Goal: Task Accomplishment & Management: Manage account settings

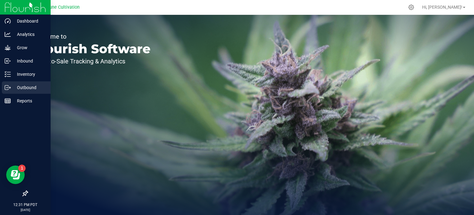
click at [13, 87] on p "Outbound" at bounding box center [29, 87] width 37 height 7
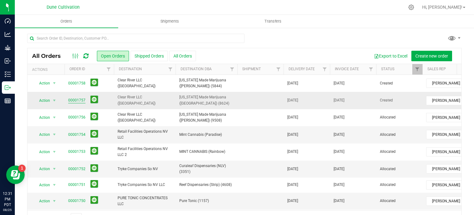
click at [81, 98] on link "00001757" at bounding box center [76, 100] width 17 height 6
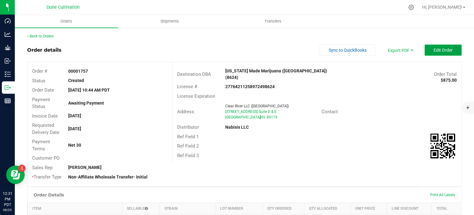
click at [438, 48] on span "Edit Order" at bounding box center [443, 50] width 19 height 5
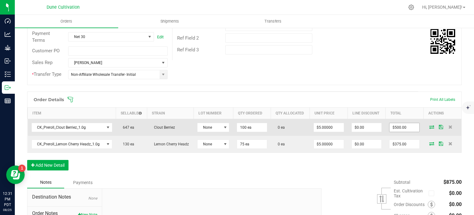
scroll to position [111, 0]
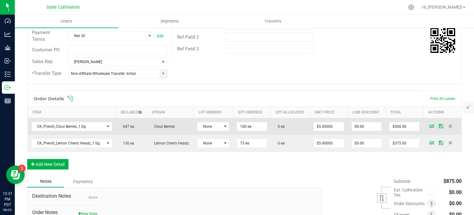
click at [430, 126] on icon at bounding box center [432, 126] width 5 height 4
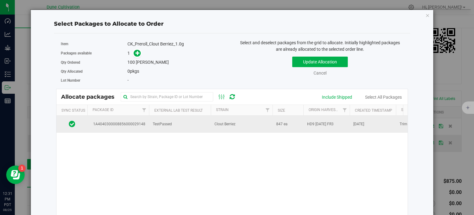
click at [123, 121] on span "1A4040300008856000029148" at bounding box center [118, 124] width 54 height 6
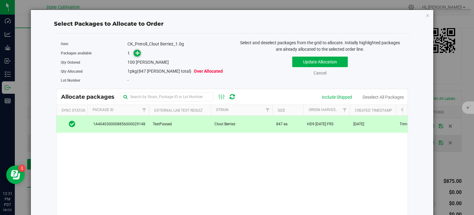
click at [137, 53] on icon at bounding box center [138, 53] width 4 height 4
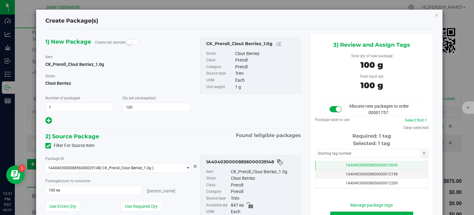
click at [351, 165] on span "1A4040300008856000012036" at bounding box center [372, 165] width 52 height 4
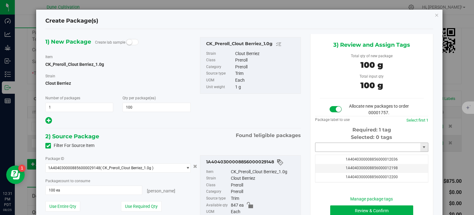
click at [352, 150] on input "text" at bounding box center [368, 147] width 105 height 9
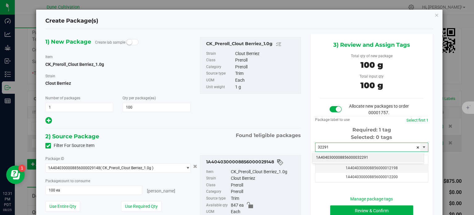
click at [346, 159] on li "1A4040300008856000032291" at bounding box center [368, 157] width 111 height 9
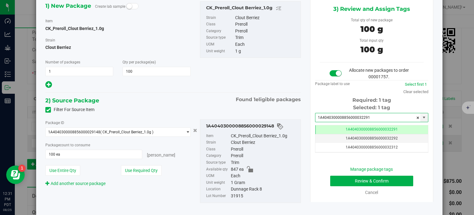
type input "1A4040300008856000032291"
click at [350, 177] on button "Review & Confirm" at bounding box center [371, 180] width 83 height 11
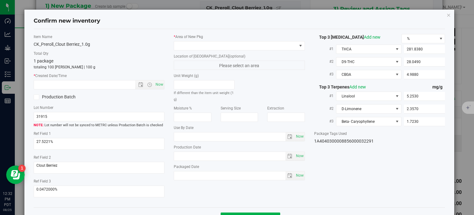
click at [231, 56] on label "Location of New Pkg (optional)" at bounding box center [239, 56] width 131 height 6
click at [232, 35] on label "* Area of [GEOGRAPHIC_DATA]" at bounding box center [239, 37] width 131 height 6
click at [233, 44] on span at bounding box center [235, 45] width 123 height 9
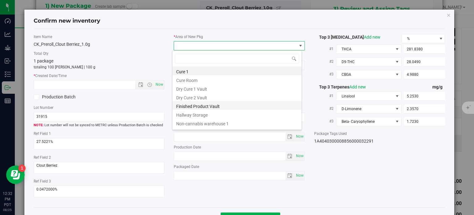
click at [214, 106] on li "Finished Product Vault" at bounding box center [237, 105] width 129 height 9
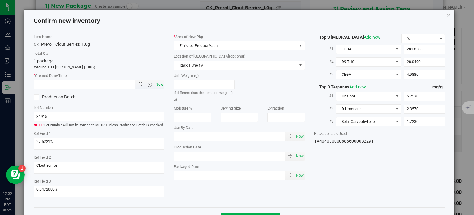
click at [161, 86] on span "Now" at bounding box center [159, 84] width 11 height 9
type input "8/25/2025 12:32 PM"
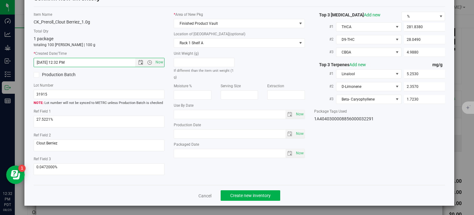
click at [235, 187] on div "Cancel Create new inventory" at bounding box center [240, 195] width 412 height 21
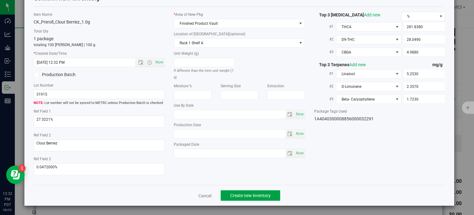
click at [236, 191] on button "Create new inventory" at bounding box center [251, 195] width 60 height 11
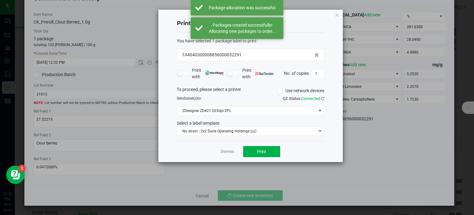
click at [227, 147] on div "Dismiss Print" at bounding box center [251, 151] width 148 height 21
click at [229, 150] on link "Dismiss" at bounding box center [227, 151] width 13 height 5
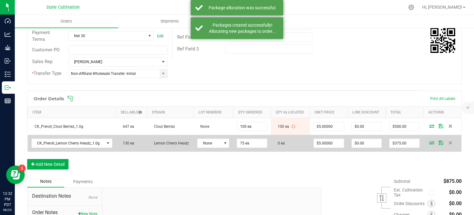
click at [430, 141] on icon at bounding box center [432, 143] width 5 height 4
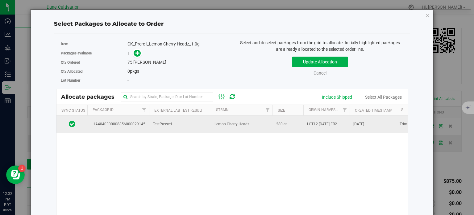
click at [137, 128] on td "1A4040300008856000029145" at bounding box center [118, 124] width 62 height 17
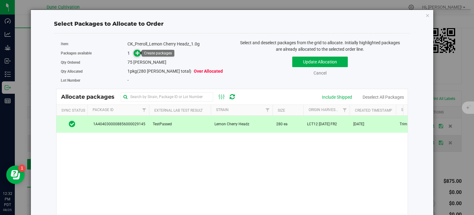
click at [136, 55] on icon at bounding box center [138, 53] width 4 height 4
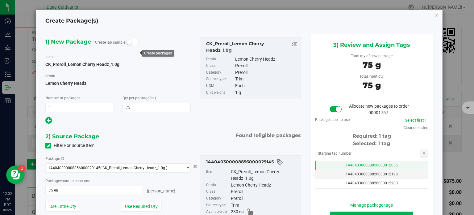
click at [329, 162] on td "1A4040300008856000012036" at bounding box center [372, 165] width 113 height 9
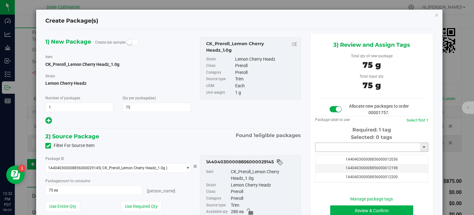
click at [331, 146] on input "text" at bounding box center [368, 147] width 105 height 9
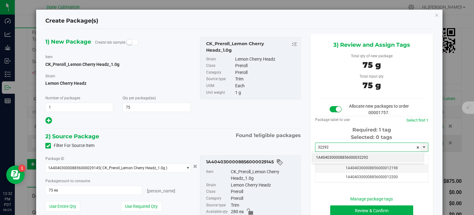
click at [333, 155] on li "1A4040300008856000032292" at bounding box center [368, 157] width 111 height 9
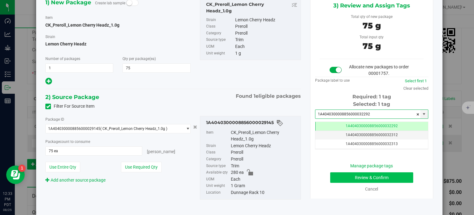
type input "1A4040300008856000032292"
click at [330, 179] on button "Review & Confirm" at bounding box center [371, 177] width 83 height 11
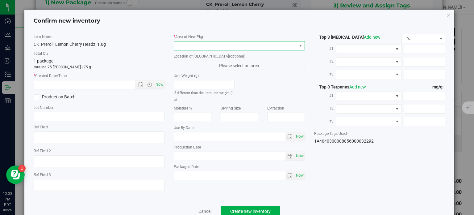
click at [225, 41] on span at bounding box center [235, 45] width 123 height 9
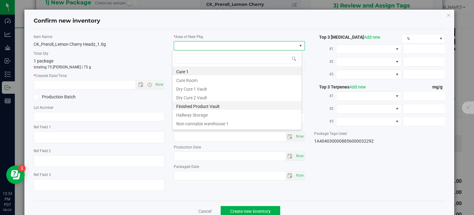
click at [213, 105] on li "Finished Product Vault" at bounding box center [237, 105] width 129 height 9
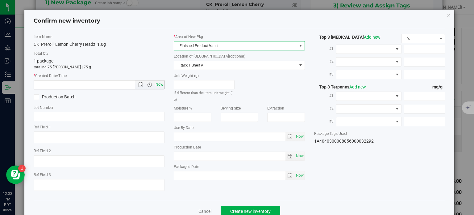
click at [161, 84] on span "Now" at bounding box center [159, 84] width 11 height 9
type input "8/25/2025 12:33 PM"
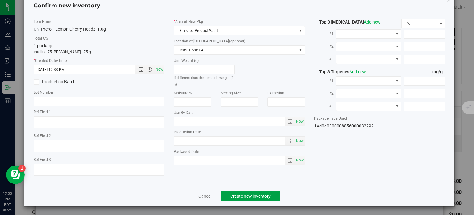
click at [239, 191] on button "Create new inventory" at bounding box center [251, 196] width 60 height 11
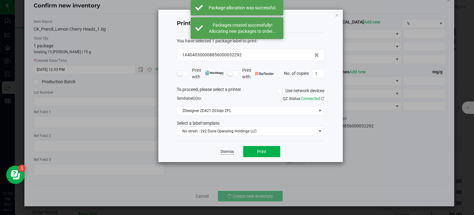
click at [229, 149] on link "Dismiss" at bounding box center [227, 151] width 13 height 5
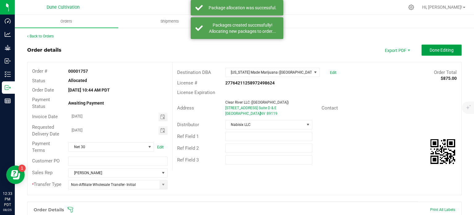
click at [431, 52] on span "Done Editing" at bounding box center [442, 50] width 24 height 5
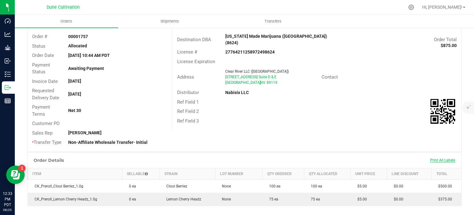
click at [431, 158] on span "Print All Labels" at bounding box center [443, 160] width 25 height 4
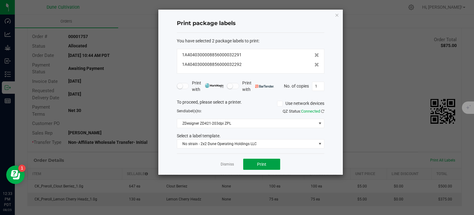
click at [260, 160] on button "Print" at bounding box center [261, 163] width 37 height 11
click at [227, 163] on link "Dismiss" at bounding box center [227, 164] width 13 height 5
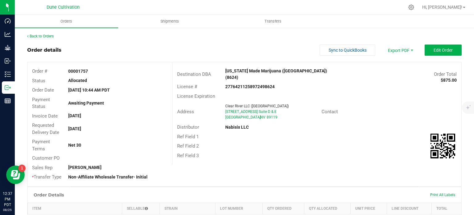
scroll to position [132, 0]
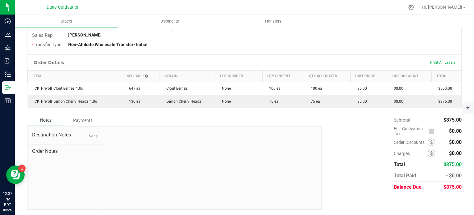
click at [452, 185] on span "$875.00" at bounding box center [453, 187] width 18 height 6
copy span "875.00"
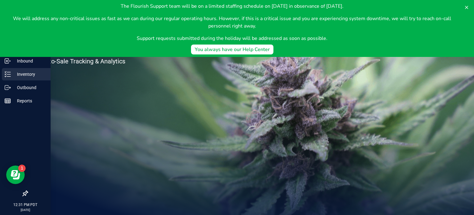
click at [20, 79] on div "Inventory" at bounding box center [26, 74] width 49 height 12
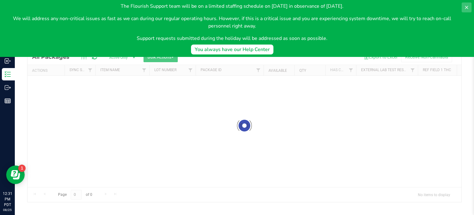
click at [469, 6] on icon at bounding box center [466, 7] width 5 height 5
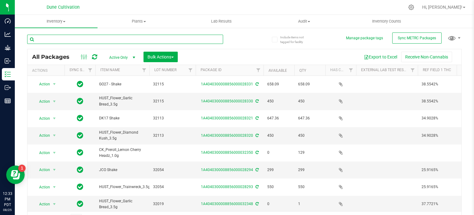
click at [107, 43] on input "text" at bounding box center [125, 39] width 196 height 9
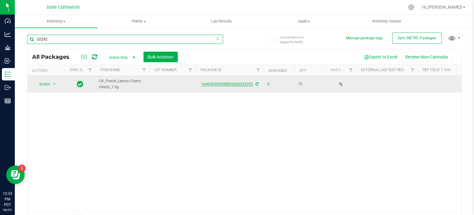
type input "32292"
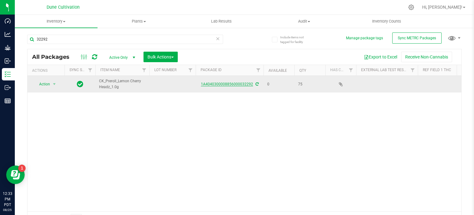
click at [210, 84] on link "1A4040300008856000032292" at bounding box center [227, 84] width 52 height 4
click at [163, 84] on td at bounding box center [172, 84] width 46 height 17
type input "31837"
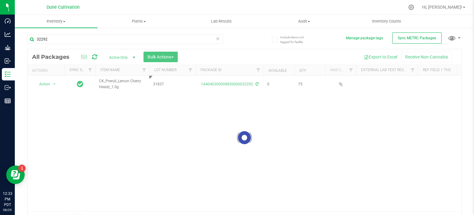
click at [173, 102] on div "Loading... All Packages Active Only Active Only Lab Samples Locked All External…" at bounding box center [244, 137] width 435 height 177
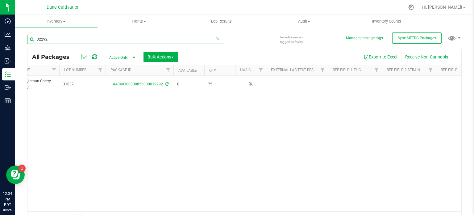
click at [110, 40] on input "32292" at bounding box center [125, 39] width 196 height 9
type input "31837"
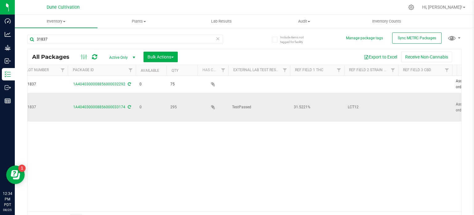
click at [305, 108] on span "31.5221%" at bounding box center [317, 107] width 47 height 6
click at [305, 108] on input "31.5221%" at bounding box center [316, 107] width 52 height 10
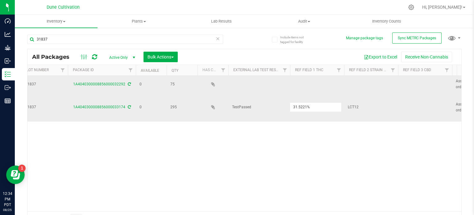
click at [314, 86] on td at bounding box center [317, 84] width 54 height 17
type input "31.5221%"
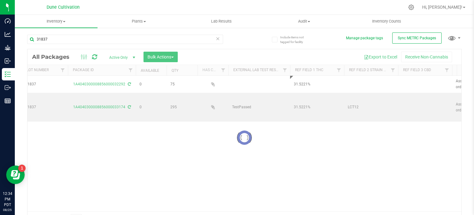
click at [353, 107] on div "Loading... All Packages Active Only Active Only Lab Samples Locked All External…" at bounding box center [244, 137] width 435 height 177
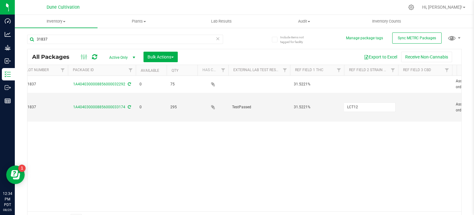
click at [353, 107] on input "LCT12" at bounding box center [370, 107] width 52 height 10
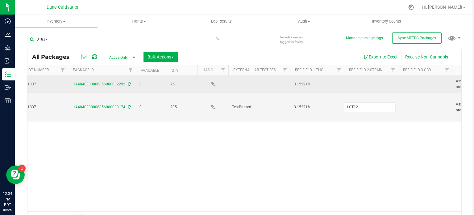
click at [363, 82] on td at bounding box center [371, 84] width 54 height 17
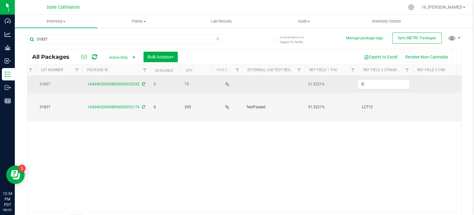
type input "l"
type input "Lemon Cherry Headz"
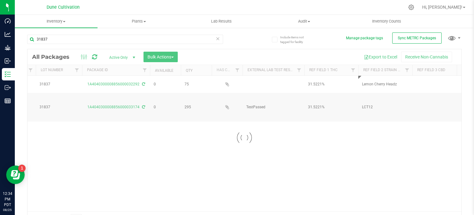
click at [351, 164] on div "Loading... All Packages Active Only Active Only Lab Samples Locked All External…" at bounding box center [244, 137] width 435 height 177
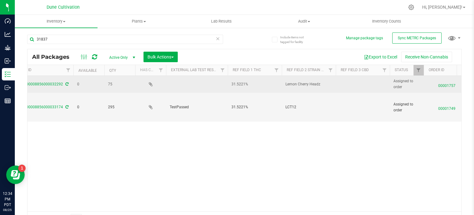
click at [353, 83] on td at bounding box center [363, 84] width 54 height 17
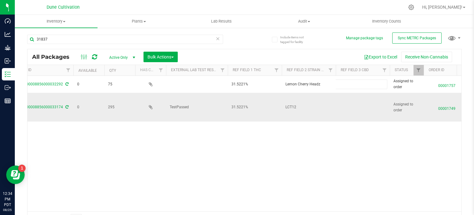
click at [356, 106] on td at bounding box center [363, 107] width 54 height 29
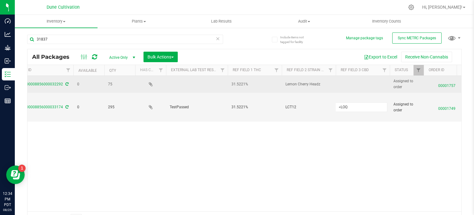
click at [359, 83] on td at bounding box center [363, 84] width 54 height 17
type input "<LOQ"
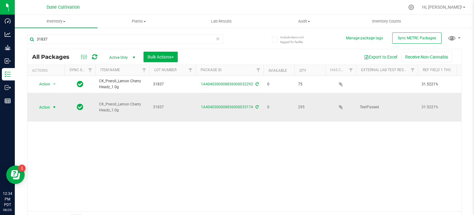
click at [51, 107] on span "select" at bounding box center [55, 107] width 8 height 9
click at [51, 118] on li "Edit attributes" at bounding box center [54, 116] width 40 height 9
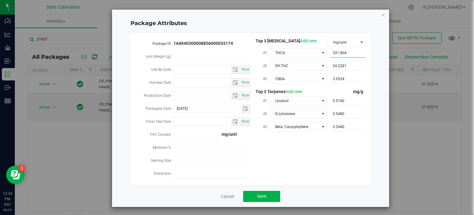
click at [343, 53] on span "331.8040 331.804" at bounding box center [348, 52] width 36 height 9
click at [343, 53] on input "331.804" at bounding box center [348, 52] width 36 height 9
click at [345, 64] on span "24.2281 24.2281" at bounding box center [348, 65] width 36 height 9
click at [345, 64] on input "24.2281" at bounding box center [348, 65] width 36 height 9
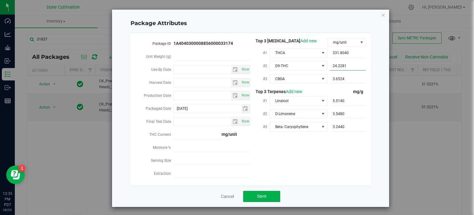
click at [345, 64] on input "24.2281" at bounding box center [348, 65] width 36 height 9
click at [343, 79] on span "3.6524 3.6524" at bounding box center [348, 78] width 36 height 9
click at [343, 79] on input "3.6524" at bounding box center [348, 78] width 36 height 9
click at [343, 100] on span "5.5140 5.514" at bounding box center [348, 100] width 36 height 9
click at [343, 100] on input "5.514" at bounding box center [348, 100] width 36 height 9
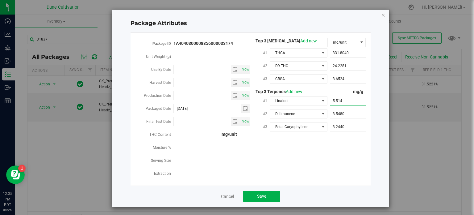
click at [343, 100] on input "5.514" at bounding box center [348, 100] width 36 height 9
click at [342, 111] on span "3.5480 3.548" at bounding box center [348, 113] width 36 height 9
click at [342, 111] on input "3.548" at bounding box center [348, 113] width 36 height 9
click at [340, 129] on span "3.2440 3.244" at bounding box center [348, 126] width 36 height 9
click at [340, 129] on input "3.244" at bounding box center [348, 126] width 36 height 9
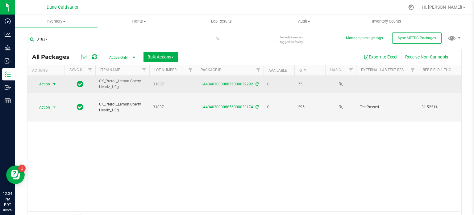
click at [45, 84] on span "Action" at bounding box center [42, 84] width 17 height 9
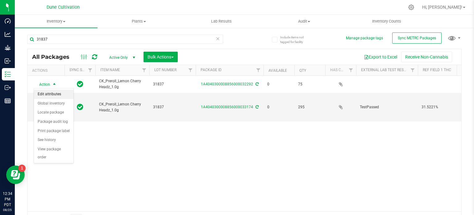
click at [51, 92] on li "Edit attributes" at bounding box center [54, 94] width 40 height 9
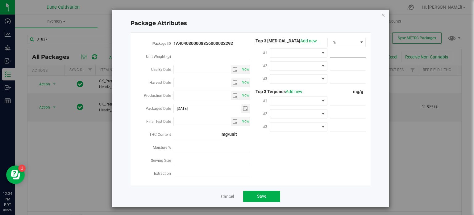
click at [339, 53] on span at bounding box center [348, 52] width 36 height 9
paste input "331.804"
type input "331.804"
type input "331.8040"
click at [339, 43] on span "%" at bounding box center [343, 42] width 30 height 9
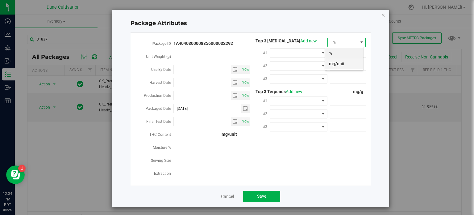
scroll to position [9, 38]
click at [341, 65] on li "mg/unit" at bounding box center [345, 63] width 38 height 11
click at [347, 66] on span at bounding box center [348, 65] width 36 height 9
paste input "24.2281"
type input "24.2281"
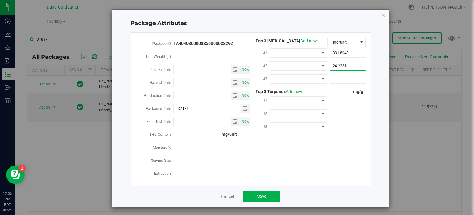
type input "24.2281"
click at [343, 77] on span at bounding box center [348, 78] width 36 height 9
paste input "3.6524"
type input "3.6524"
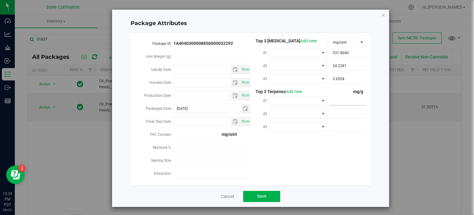
click at [337, 96] on span at bounding box center [348, 100] width 36 height 9
paste input "5.514"
type input "5.514"
type input "5.5140"
click at [336, 113] on span at bounding box center [348, 113] width 36 height 9
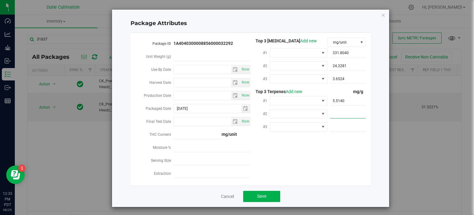
paste input "3.548"
type input "3.548"
type input "3.5480"
click at [337, 126] on span at bounding box center [348, 126] width 36 height 9
paste input "3.244"
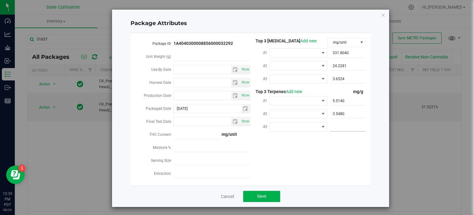
type input "3.244"
type input "3.2440"
click at [313, 96] on span at bounding box center [299, 100] width 58 height 9
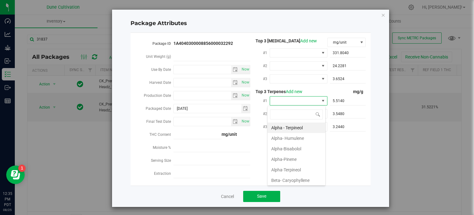
scroll to position [9, 58]
type input "lin"
click at [304, 127] on li "Linalool" at bounding box center [297, 127] width 58 height 11
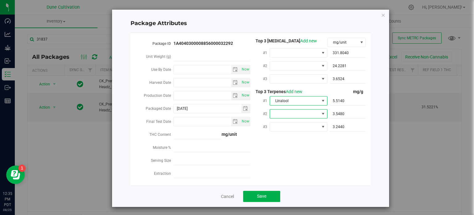
click at [303, 112] on span at bounding box center [294, 113] width 49 height 9
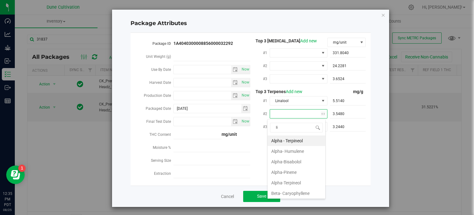
type input "lim"
click at [300, 139] on li "D-Limonene" at bounding box center [297, 140] width 58 height 11
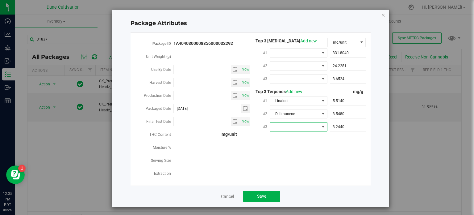
click at [300, 123] on span at bounding box center [294, 126] width 49 height 9
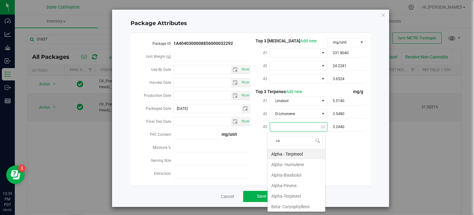
type input "car"
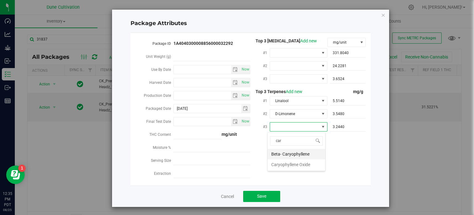
click at [299, 154] on li "Beta- Caryophyllene" at bounding box center [297, 154] width 58 height 11
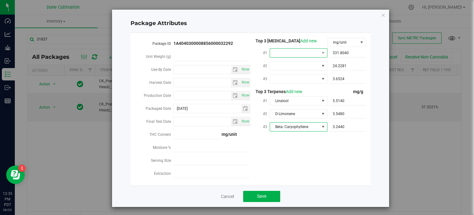
click at [280, 54] on span at bounding box center [294, 52] width 49 height 9
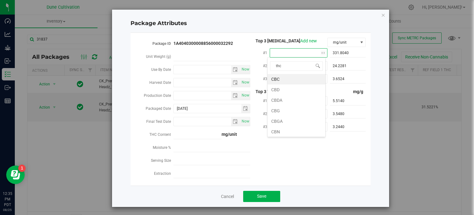
type input "thca"
click at [285, 75] on li "THCA" at bounding box center [297, 79] width 58 height 11
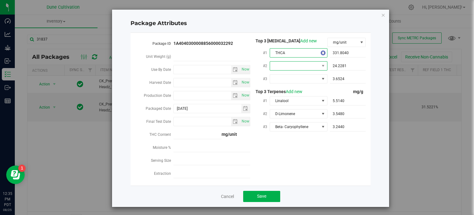
click at [285, 66] on span at bounding box center [294, 65] width 49 height 9
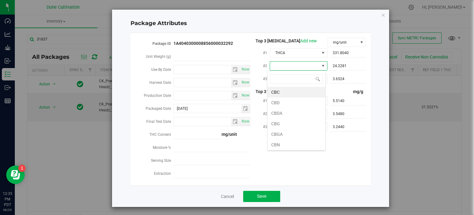
type input "9"
click at [284, 93] on li "D9-THC" at bounding box center [297, 92] width 58 height 11
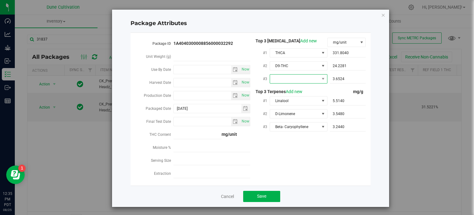
click at [295, 82] on span at bounding box center [294, 78] width 49 height 9
type input "cbga"
click at [294, 104] on li "CBGA" at bounding box center [297, 105] width 58 height 11
click at [251, 200] on button "Save" at bounding box center [261, 196] width 37 height 11
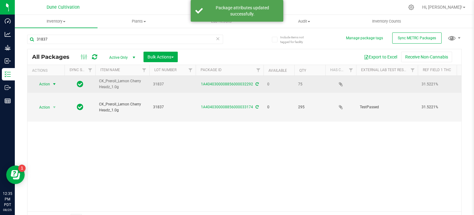
click at [48, 84] on span "Action" at bounding box center [42, 84] width 17 height 9
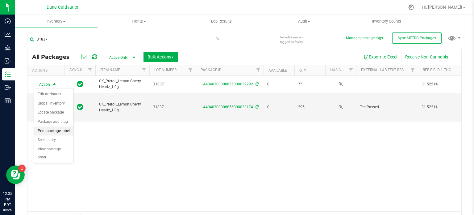
click at [53, 129] on li "Print package label" at bounding box center [54, 130] width 40 height 9
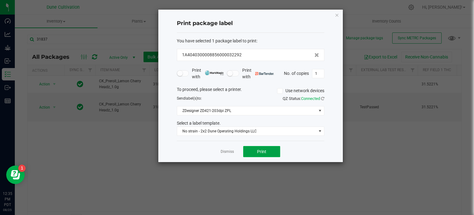
click at [271, 147] on button "Print" at bounding box center [261, 151] width 37 height 11
click at [336, 12] on icon "button" at bounding box center [337, 14] width 4 height 7
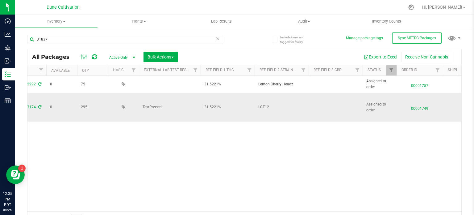
scroll to position [0, 0]
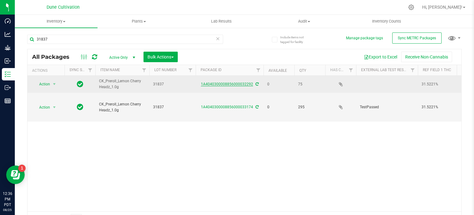
click at [213, 85] on link "1A4040300008856000032292" at bounding box center [227, 84] width 52 height 4
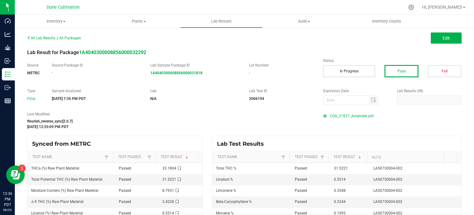
click at [342, 115] on span "COA_31837_Amended.pdf" at bounding box center [352, 115] width 44 height 9
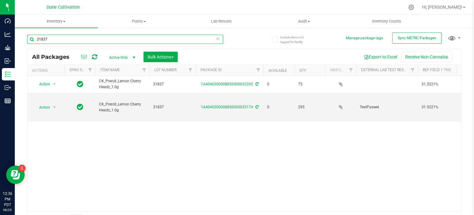
click at [71, 39] on input "31837" at bounding box center [125, 39] width 196 height 9
type input "3"
type input "32291"
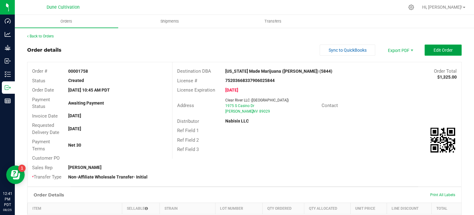
click at [434, 52] on span "Edit Order" at bounding box center [443, 50] width 19 height 5
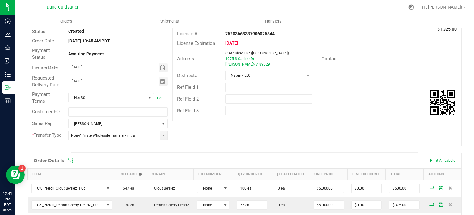
scroll to position [49, 0]
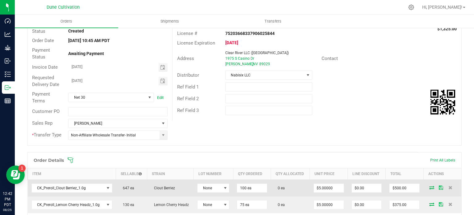
click at [431, 185] on span at bounding box center [431, 187] width 9 height 4
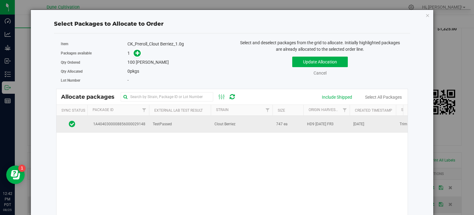
click at [130, 124] on span "1A4040300008856000029148" at bounding box center [118, 124] width 54 height 6
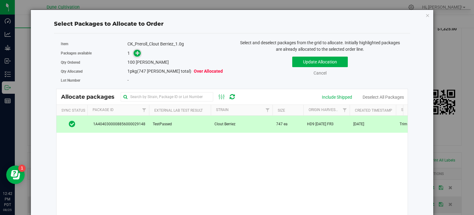
click at [138, 52] on icon at bounding box center [138, 52] width 5 height 5
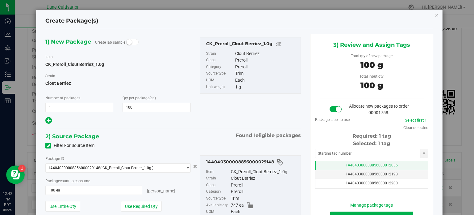
click at [334, 168] on td "1A4040300008856000012036" at bounding box center [372, 165] width 113 height 9
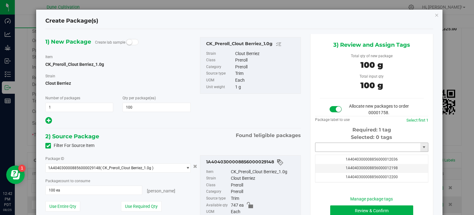
click at [342, 149] on input "text" at bounding box center [368, 147] width 105 height 9
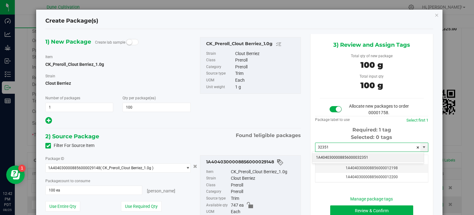
click at [342, 156] on li "1A4040300008856000032351" at bounding box center [368, 157] width 111 height 9
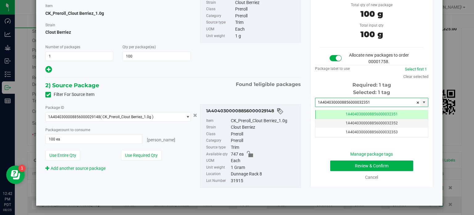
type input "1A4040300008856000032351"
click at [340, 166] on button "Review & Confirm" at bounding box center [371, 165] width 83 height 11
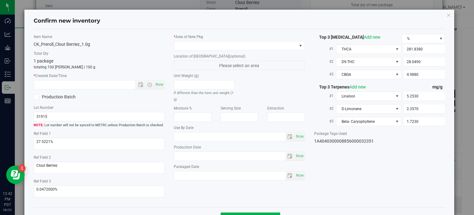
click at [263, 39] on div "* Area of New Pkg" at bounding box center [239, 42] width 131 height 16
click at [263, 43] on span at bounding box center [235, 45] width 123 height 9
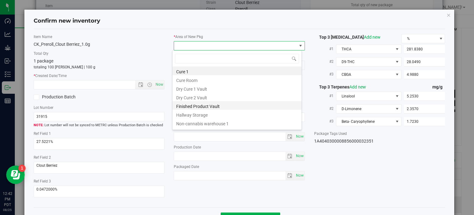
click at [224, 106] on li "Finished Product Vault" at bounding box center [237, 105] width 129 height 9
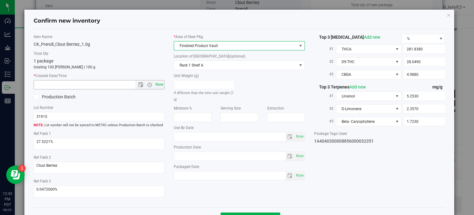
click at [162, 88] on span "Now" at bounding box center [159, 84] width 11 height 9
type input "8/25/2025 12:42 PM"
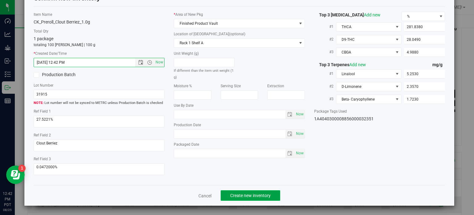
click at [240, 198] on button "Create new inventory" at bounding box center [251, 195] width 60 height 11
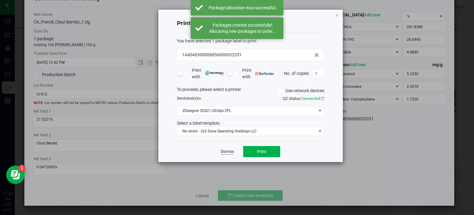
click at [223, 149] on link "Dismiss" at bounding box center [227, 151] width 13 height 5
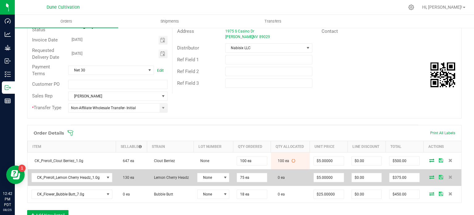
click at [430, 175] on icon at bounding box center [432, 177] width 5 height 4
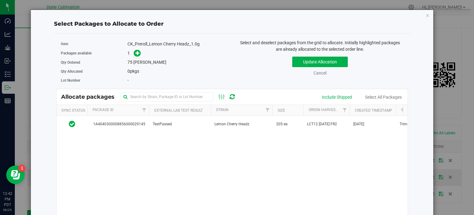
click at [131, 121] on span "1A4040300008856000029145" at bounding box center [118, 124] width 54 height 6
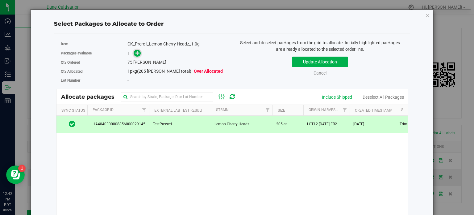
click at [136, 54] on icon at bounding box center [138, 52] width 4 height 4
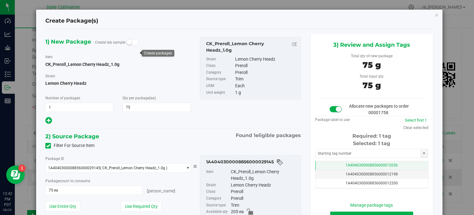
click at [347, 163] on span "1A4040300008856000012036" at bounding box center [372, 165] width 52 height 4
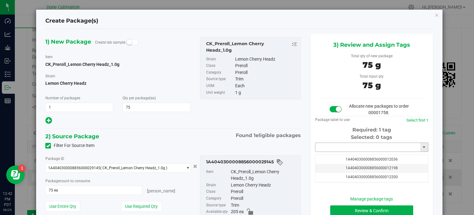
click at [347, 148] on input "text" at bounding box center [368, 147] width 105 height 9
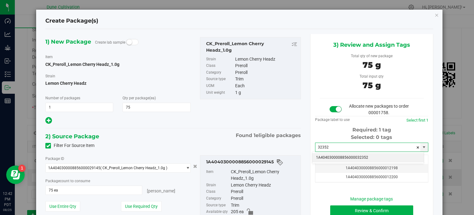
click at [348, 156] on li "1A4040300008856000032352" at bounding box center [368, 157] width 111 height 9
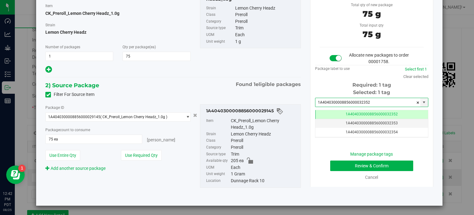
type input "1A4040300008856000032352"
click at [334, 168] on button "Review & Confirm" at bounding box center [371, 165] width 83 height 11
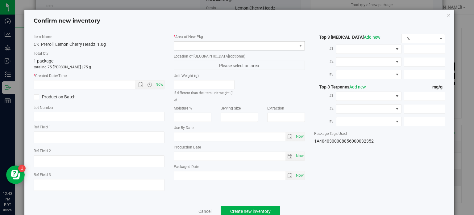
drag, startPoint x: 239, startPoint y: 38, endPoint x: 240, endPoint y: 41, distance: 3.3
click at [240, 41] on div "* Area of New Pkg" at bounding box center [239, 42] width 131 height 16
click at [241, 45] on span at bounding box center [235, 45] width 123 height 9
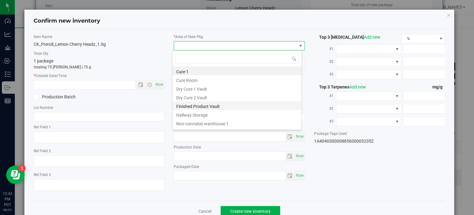
click at [229, 105] on li "Finished Product Vault" at bounding box center [237, 105] width 129 height 9
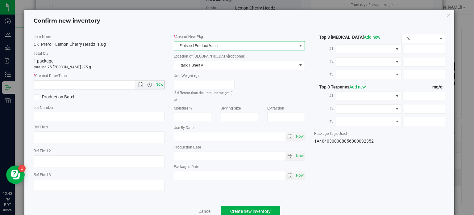
click at [160, 83] on span "Now" at bounding box center [159, 84] width 11 height 9
type input "8/25/2025 12:43 PM"
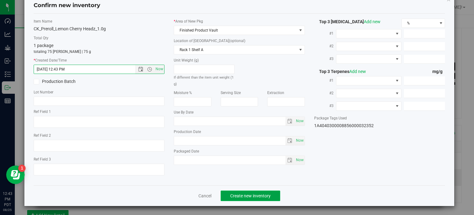
click at [242, 190] on button "Create new inventory" at bounding box center [251, 195] width 60 height 11
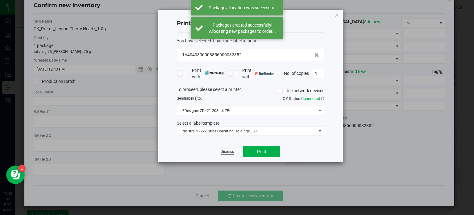
click at [232, 149] on link "Dismiss" at bounding box center [227, 151] width 13 height 5
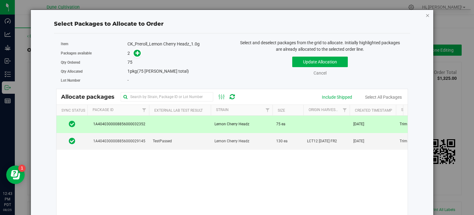
click at [426, 15] on icon "button" at bounding box center [428, 14] width 4 height 7
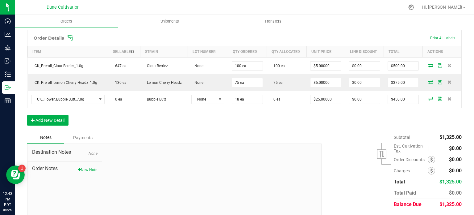
scroll to position [184, 0]
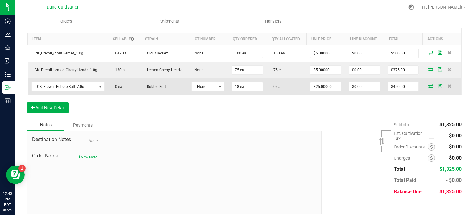
click at [429, 84] on icon at bounding box center [431, 86] width 5 height 4
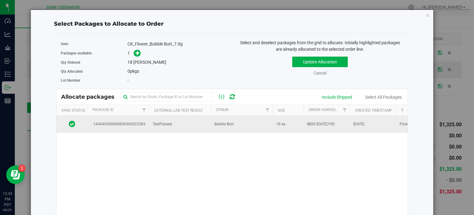
click at [153, 116] on td "TestPassed" at bounding box center [180, 124] width 62 height 17
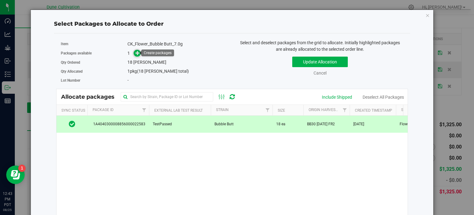
click at [136, 55] on icon at bounding box center [138, 53] width 4 height 4
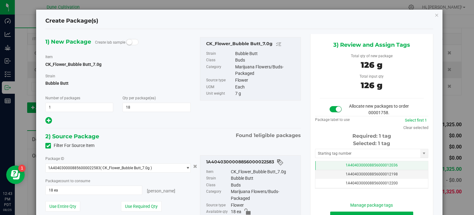
click at [358, 166] on span "1A4040300008856000012036" at bounding box center [372, 165] width 52 height 4
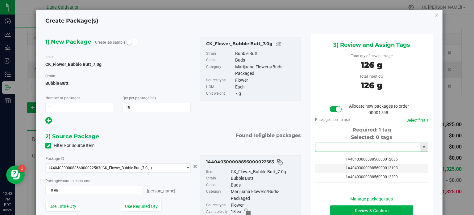
click at [358, 145] on input "text" at bounding box center [368, 147] width 105 height 9
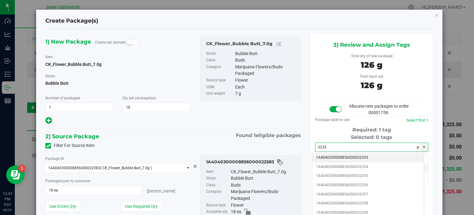
click at [357, 156] on li "1A4040300008856000032353" at bounding box center [368, 157] width 111 height 9
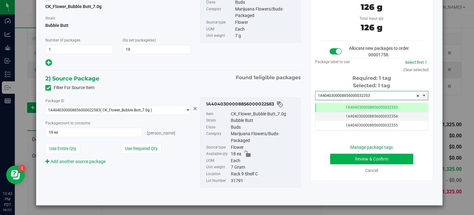
type input "1A4040300008856000032353"
click at [339, 157] on button "Review & Confirm" at bounding box center [371, 158] width 83 height 11
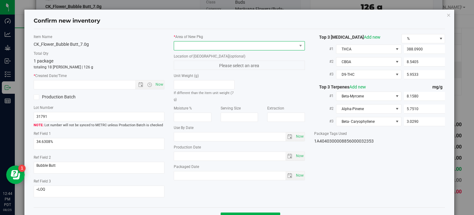
click at [268, 45] on span at bounding box center [235, 45] width 123 height 9
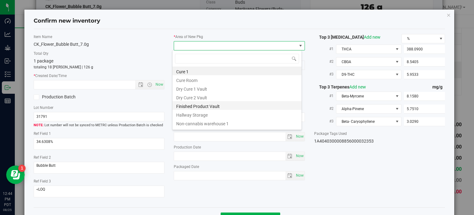
scroll to position [9, 130]
click at [191, 107] on li "Finished Product Vault" at bounding box center [237, 105] width 129 height 9
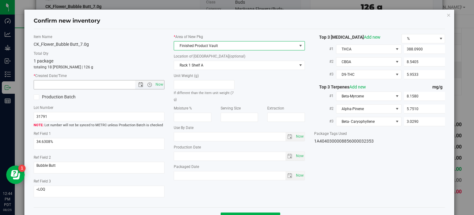
click at [160, 79] on div "* Created Date/Time Now" at bounding box center [99, 81] width 131 height 16
click at [160, 80] on span "Now" at bounding box center [159, 84] width 11 height 9
type input "[DATE] 12:44 PM"
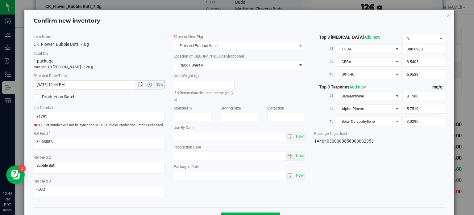
click at [160, 80] on span "Now" at bounding box center [159, 84] width 11 height 9
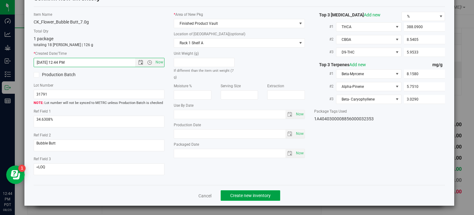
click at [255, 196] on span "Create new inventory" at bounding box center [250, 195] width 40 height 5
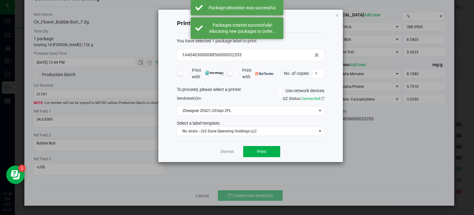
click at [227, 148] on app-cancel-button "Dismiss" at bounding box center [227, 151] width 13 height 6
click at [230, 153] on link "Dismiss" at bounding box center [227, 151] width 13 height 5
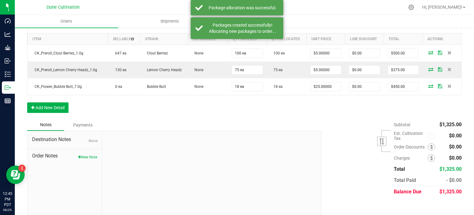
click at [452, 190] on span "$1,325.00" at bounding box center [451, 191] width 22 height 6
copy body "$1,325.00"
click at [376, 162] on div "Subtotal $1,325.00 Est. Cultivation Tax" at bounding box center [389, 158] width 145 height 78
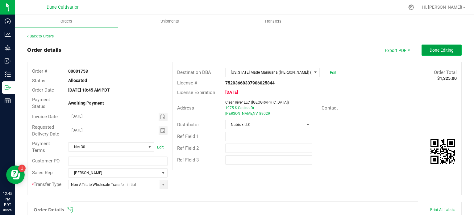
click at [438, 48] on span "Done Editing" at bounding box center [442, 50] width 24 height 5
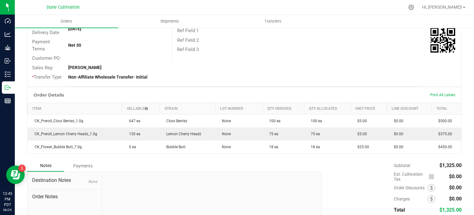
scroll to position [145, 0]
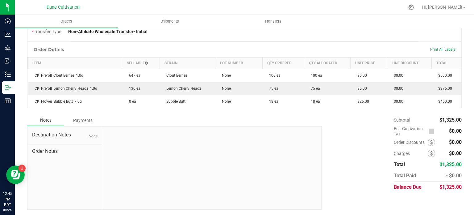
click at [450, 187] on span "$1,325.00" at bounding box center [451, 187] width 22 height 6
copy body "$1,325.00"
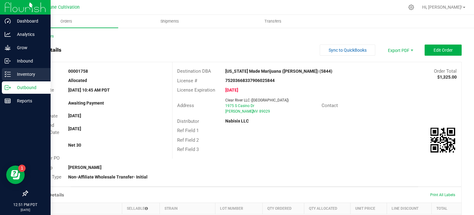
click at [16, 81] on link "Inventory" at bounding box center [25, 74] width 51 height 13
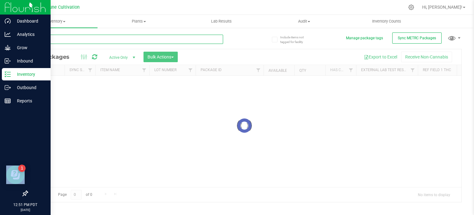
click at [61, 39] on div "Inventory All packages All inventory Waste log Create inventory Plants All plan…" at bounding box center [245, 115] width 460 height 200
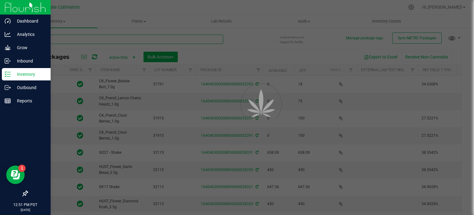
type input "32169"
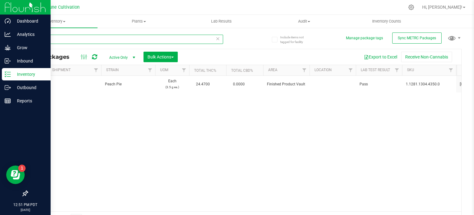
scroll to position [0, 713]
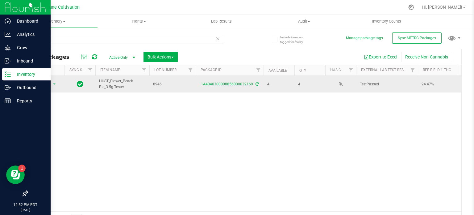
click at [240, 84] on link "1A4040300008856000032169" at bounding box center [227, 84] width 52 height 4
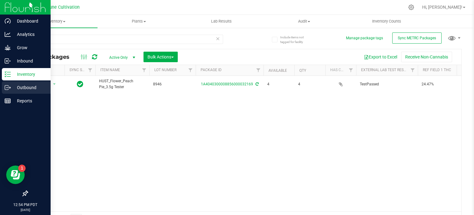
click at [7, 90] on icon at bounding box center [8, 87] width 6 height 6
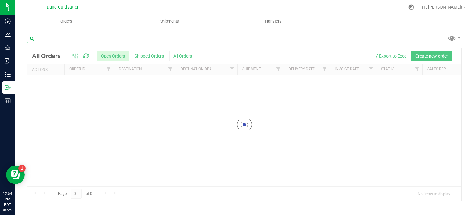
click at [81, 36] on input "text" at bounding box center [135, 38] width 217 height 9
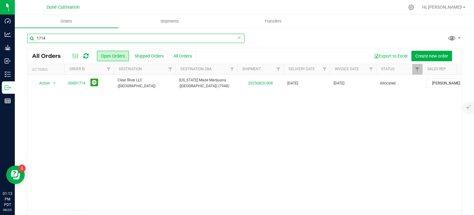
click at [47, 41] on input "1714" at bounding box center [135, 38] width 217 height 9
type input "1727"
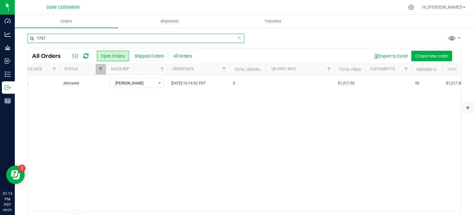
scroll to position [0, 82]
